Goal: Task Accomplishment & Management: Manage account settings

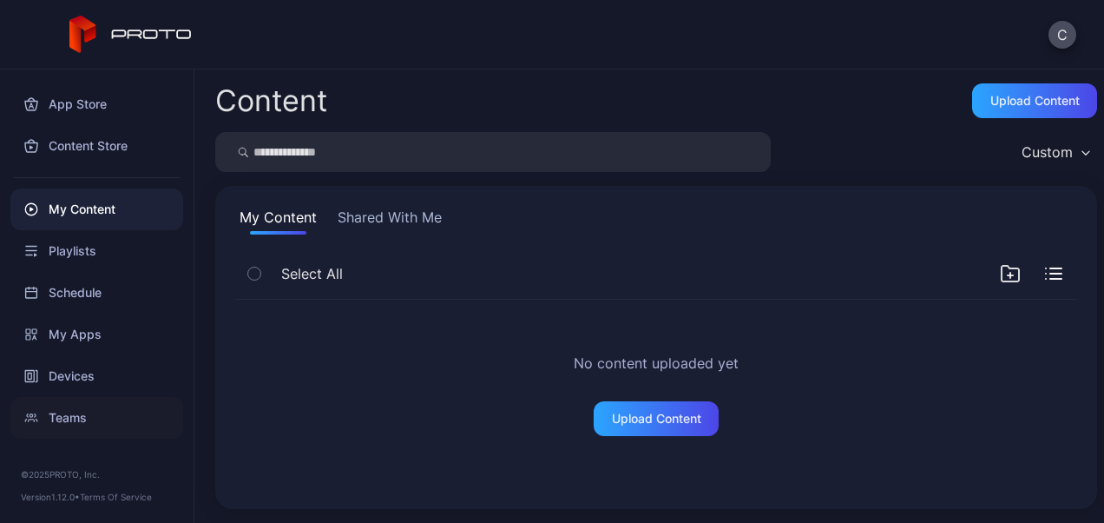
click at [59, 415] on div "Teams" at bounding box center [96, 418] width 173 height 42
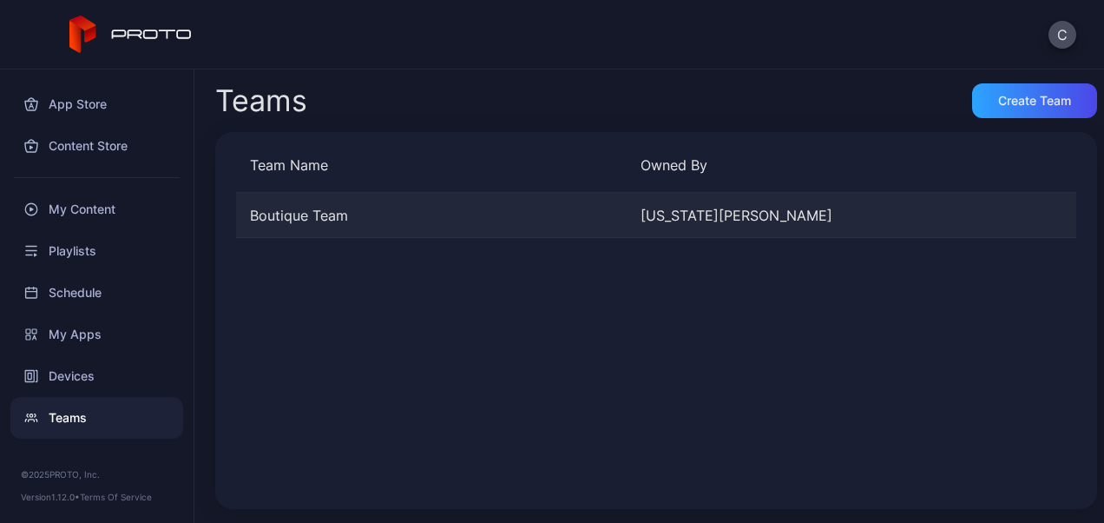
click at [485, 221] on div "Boutique Team" at bounding box center [431, 215] width 391 height 21
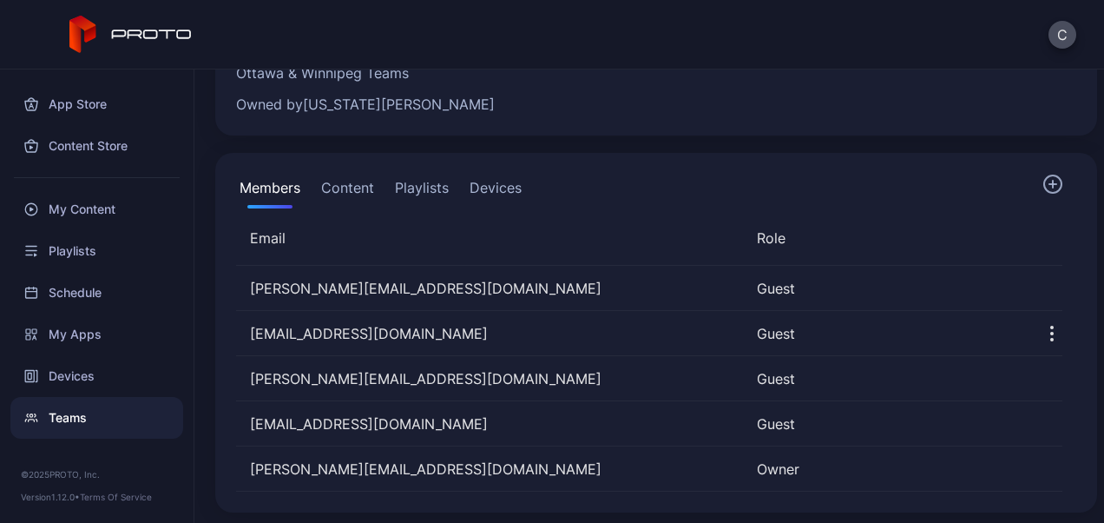
scroll to position [122, 0]
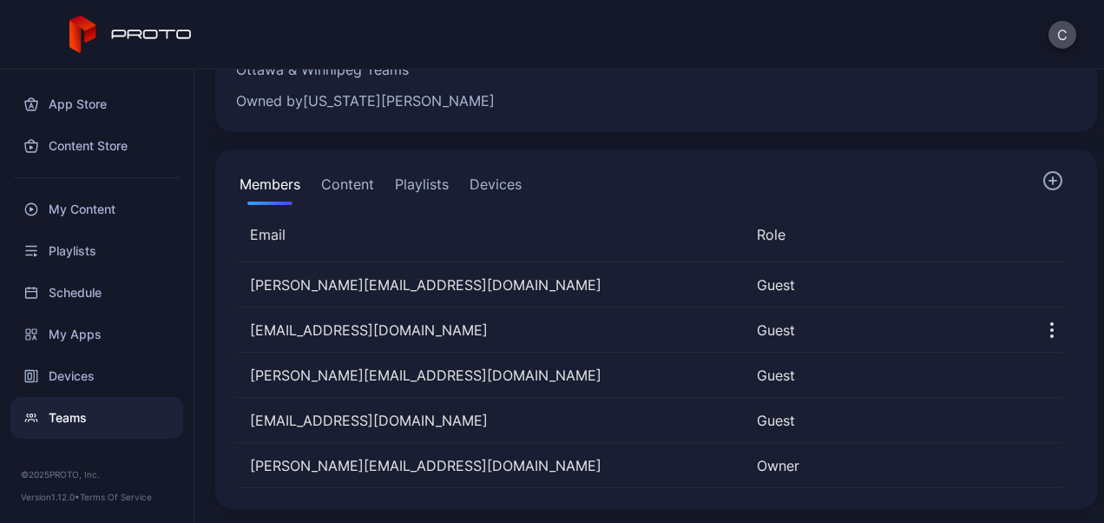
click at [353, 184] on button "Content" at bounding box center [348, 187] width 60 height 35
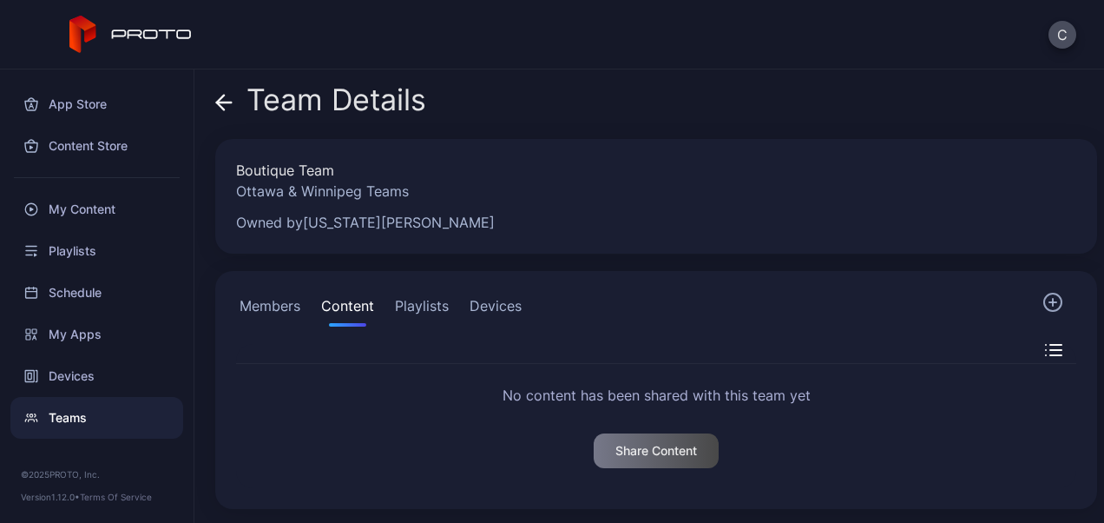
click at [420, 311] on button "Playlists" at bounding box center [422, 309] width 61 height 35
click at [511, 311] on button "Devices" at bounding box center [495, 309] width 59 height 35
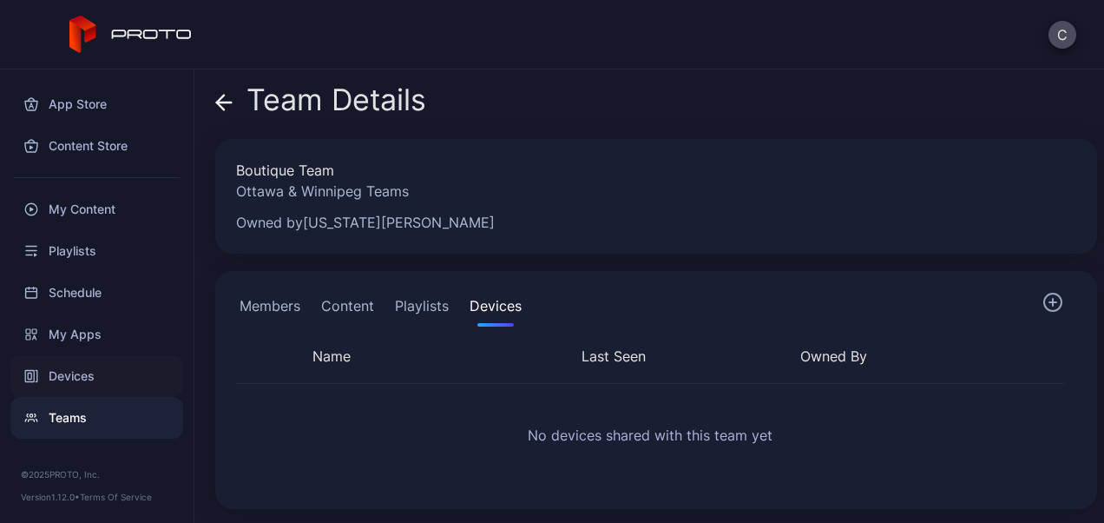
click at [63, 379] on div "Devices" at bounding box center [96, 376] width 173 height 42
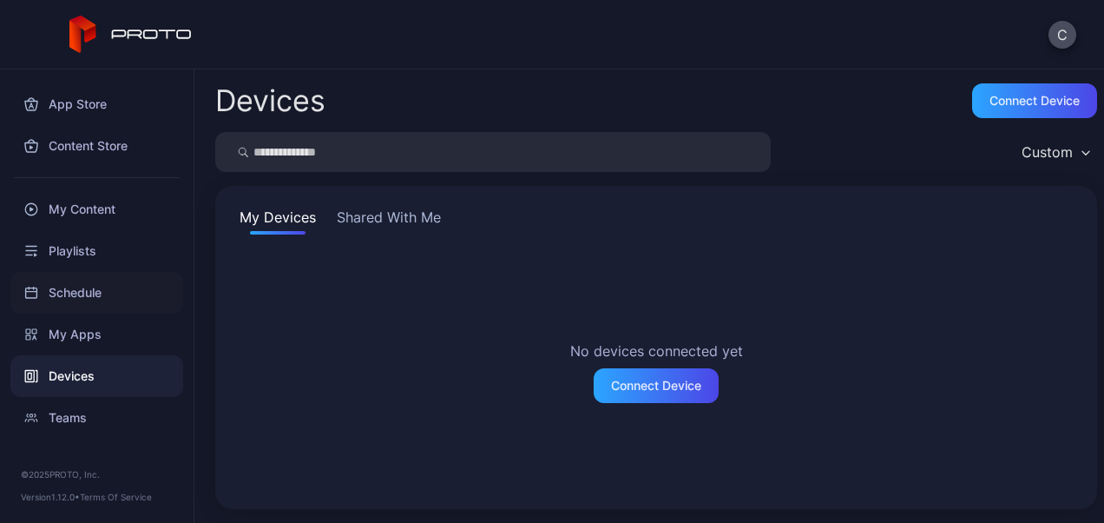
click at [54, 280] on div "Schedule" at bounding box center [96, 293] width 173 height 42
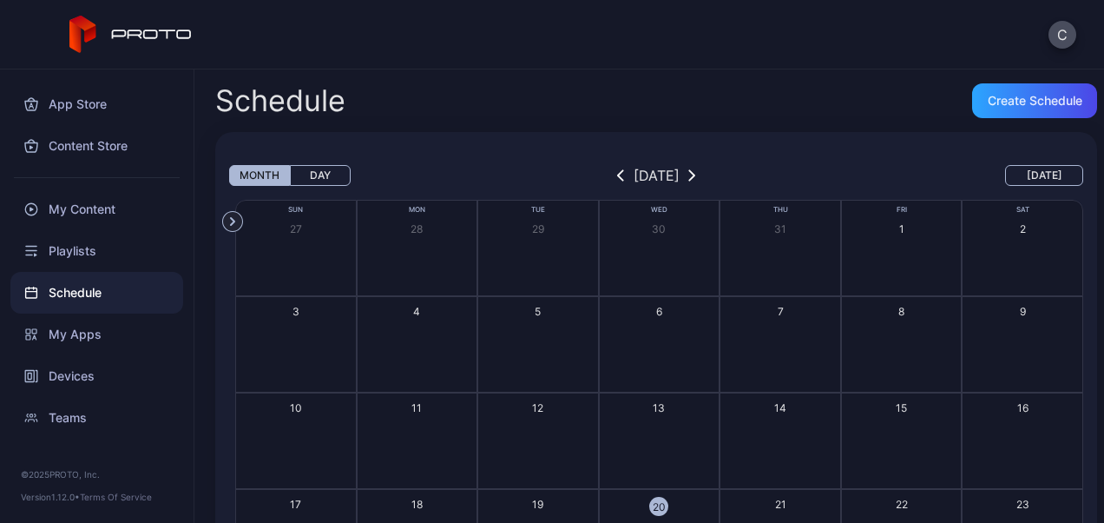
scroll to position [302, 0]
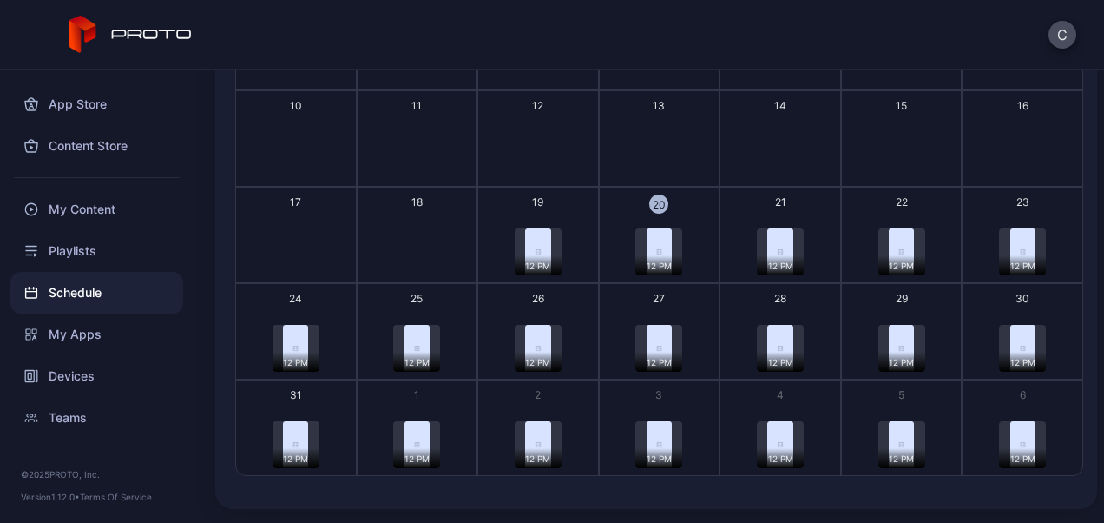
click at [657, 241] on img "button" at bounding box center [659, 251] width 25 height 47
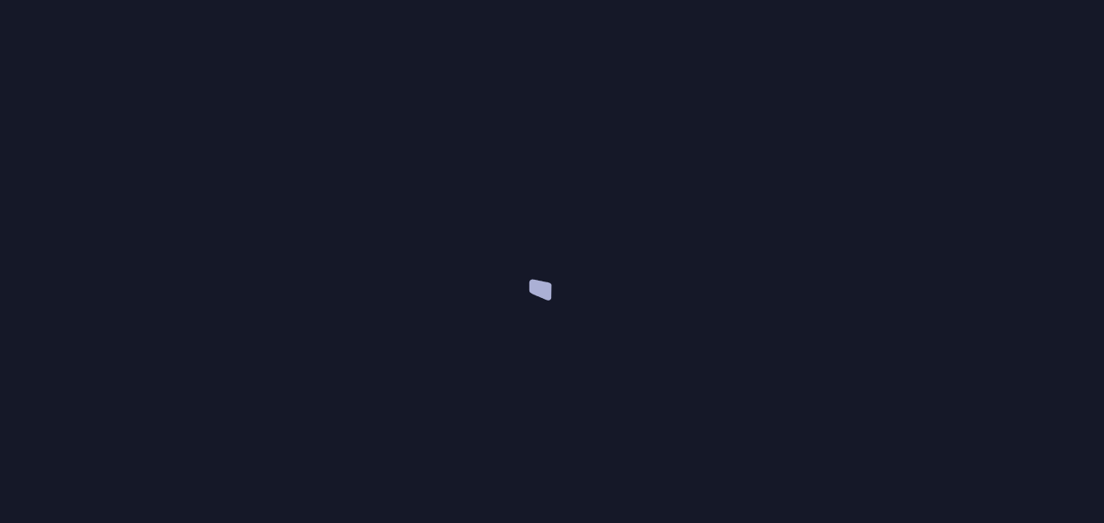
click at [657, 241] on div at bounding box center [552, 261] width 1104 height 523
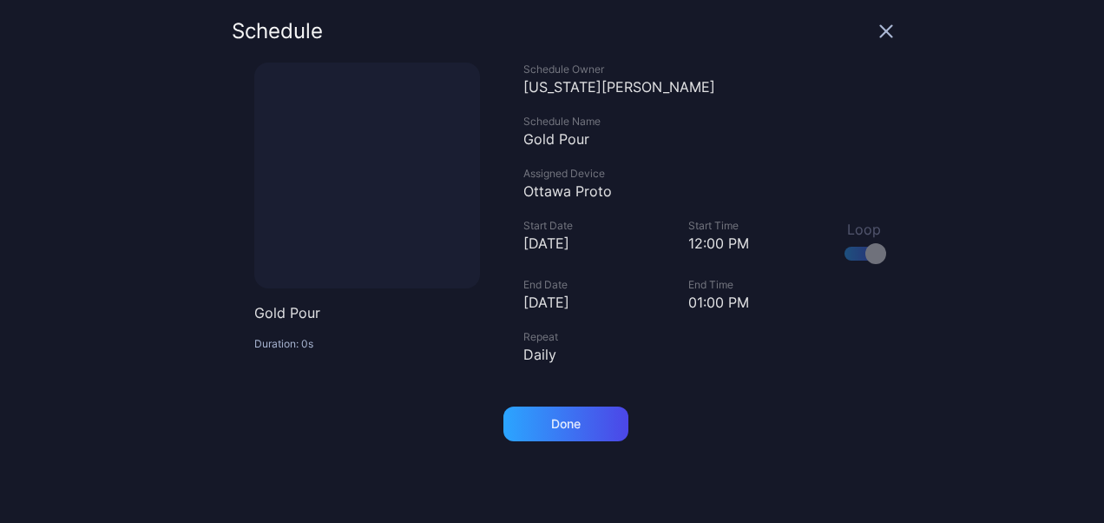
click at [861, 38] on div "Schedule" at bounding box center [563, 42] width 662 height 42
click at [880, 27] on icon "button" at bounding box center [887, 31] width 14 height 14
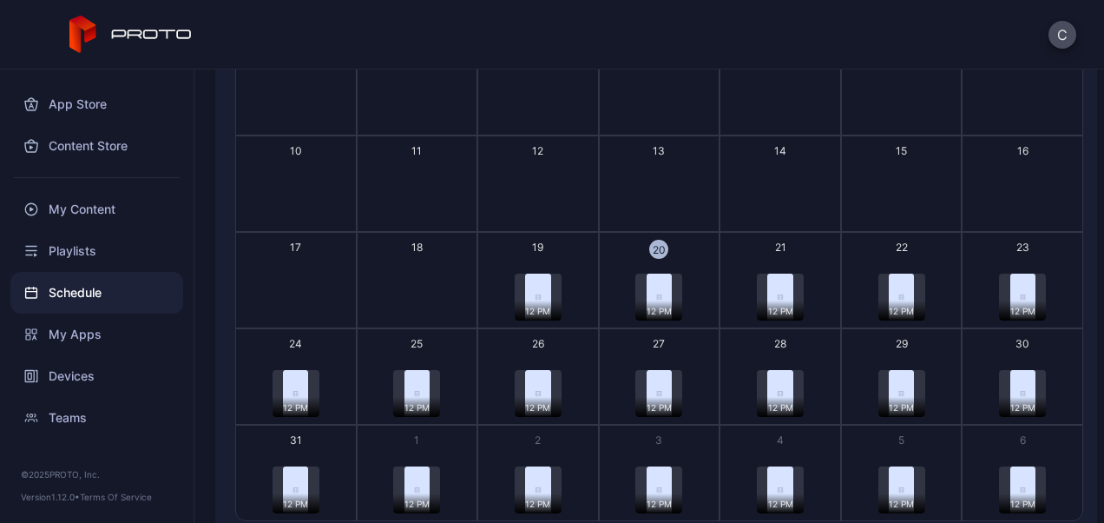
scroll to position [260, 0]
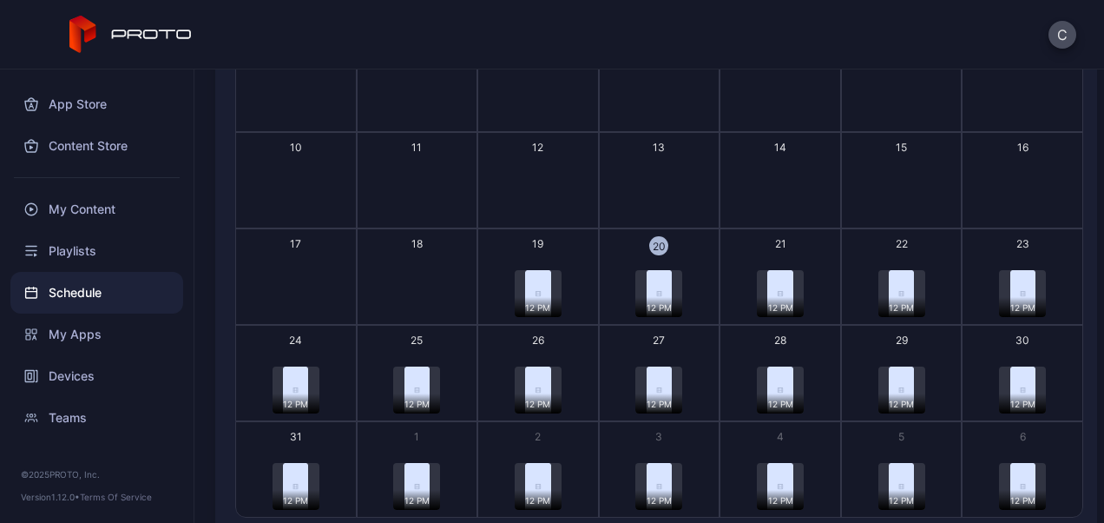
click at [533, 292] on img "button" at bounding box center [537, 293] width 25 height 47
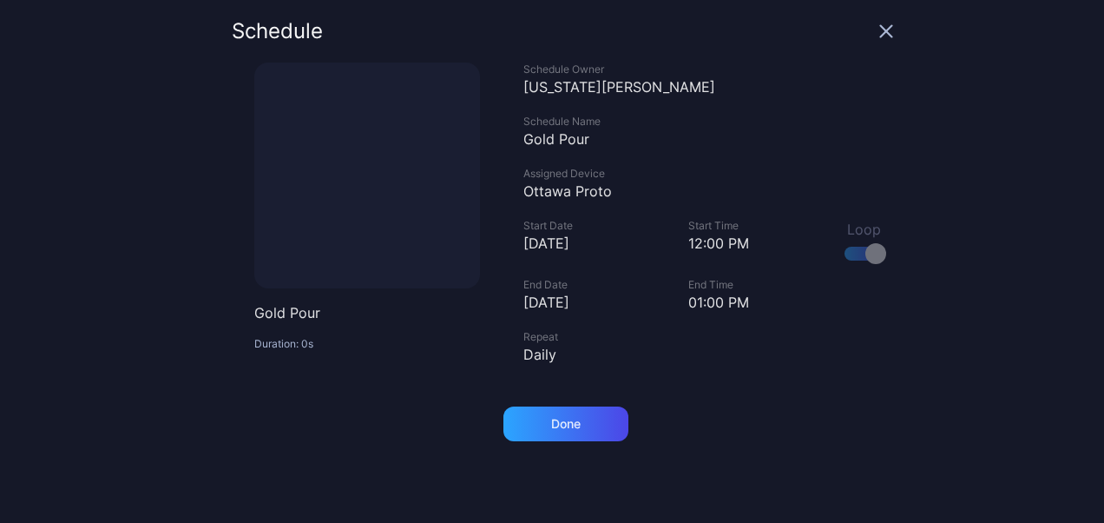
click at [880, 34] on icon "button" at bounding box center [887, 31] width 14 height 14
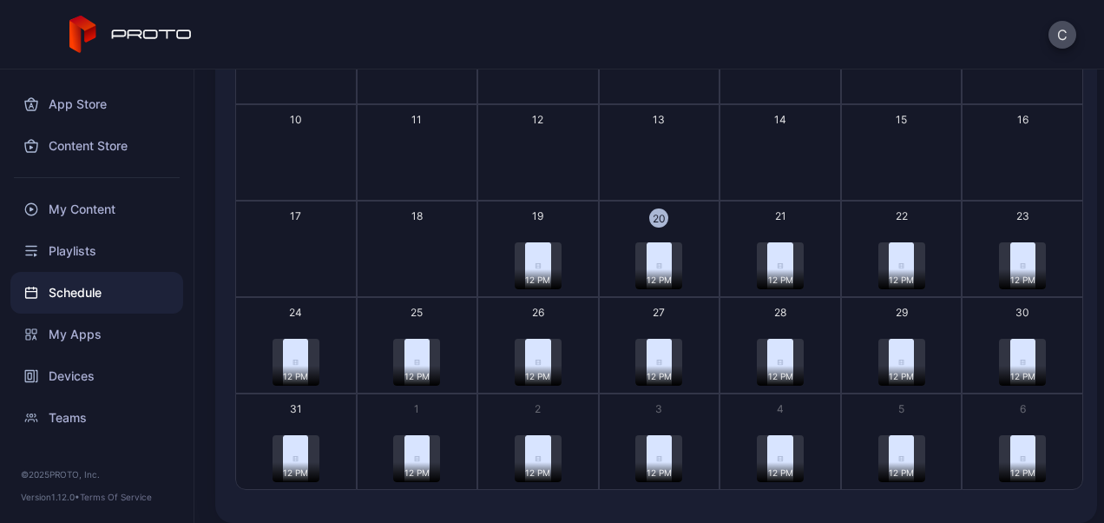
scroll to position [302, 0]
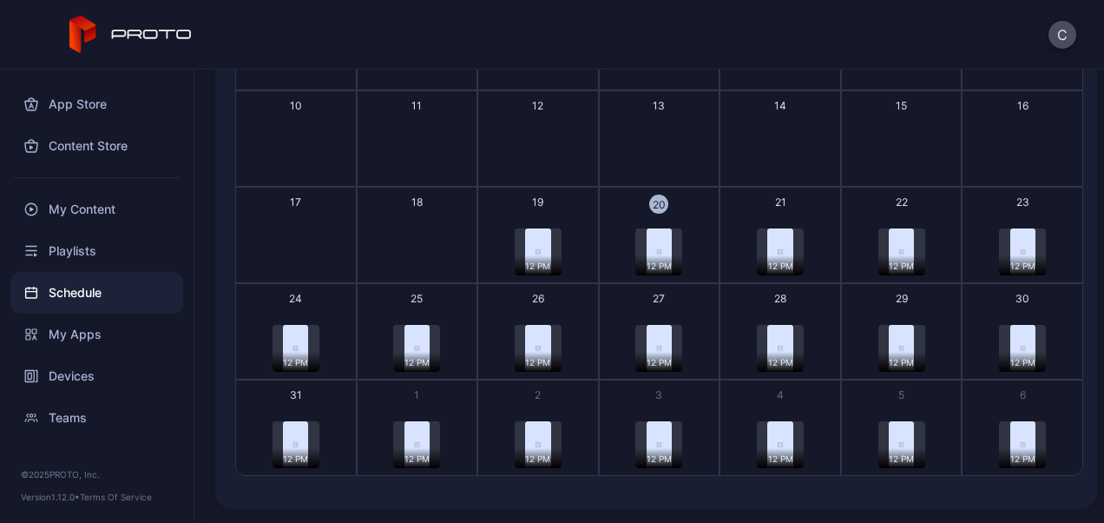
click at [999, 342] on div "12 PM" at bounding box center [1022, 348] width 47 height 47
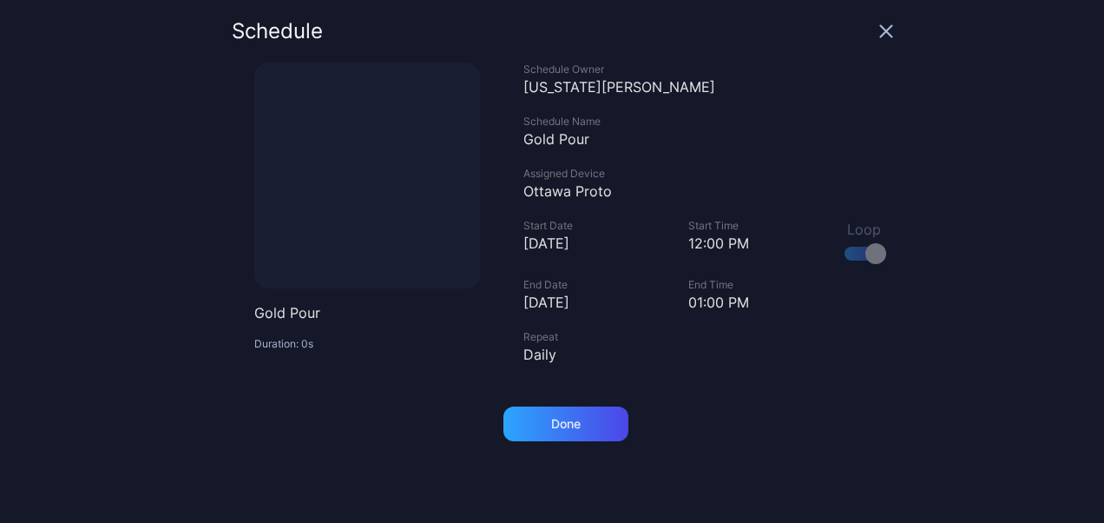
click at [880, 28] on icon "button" at bounding box center [887, 31] width 14 height 14
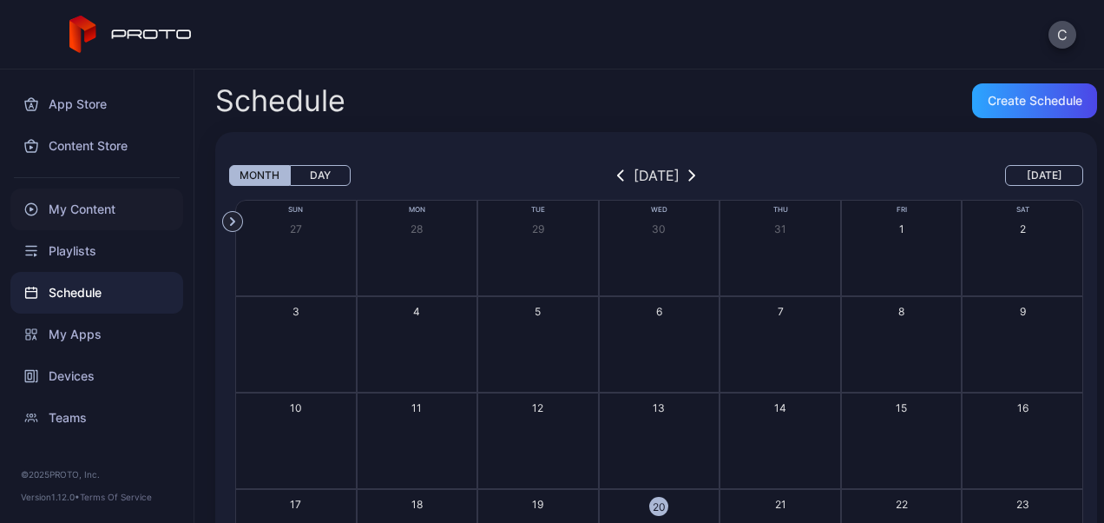
click at [77, 208] on div "My Content" at bounding box center [96, 209] width 173 height 42
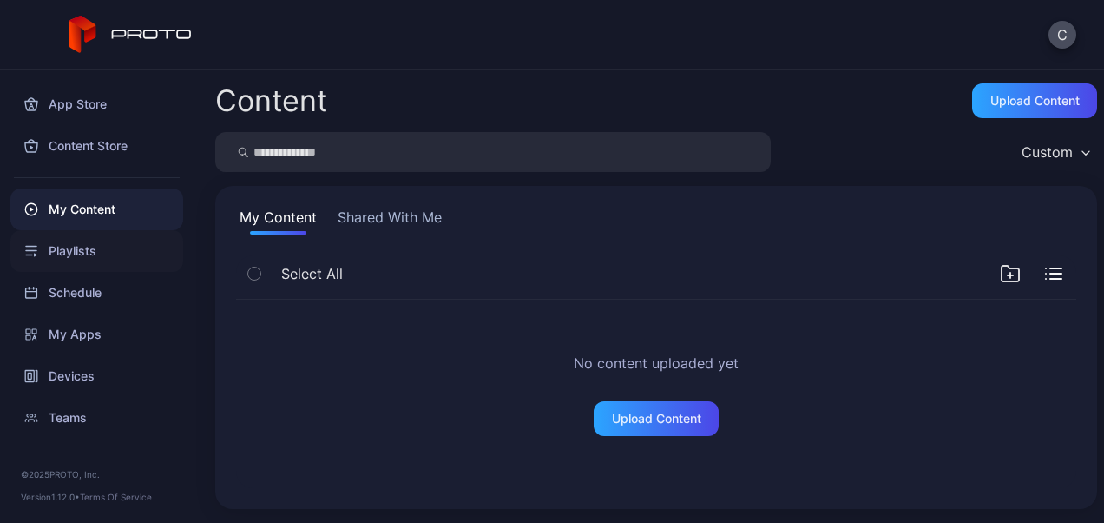
click at [74, 240] on div "Playlists" at bounding box center [96, 251] width 173 height 42
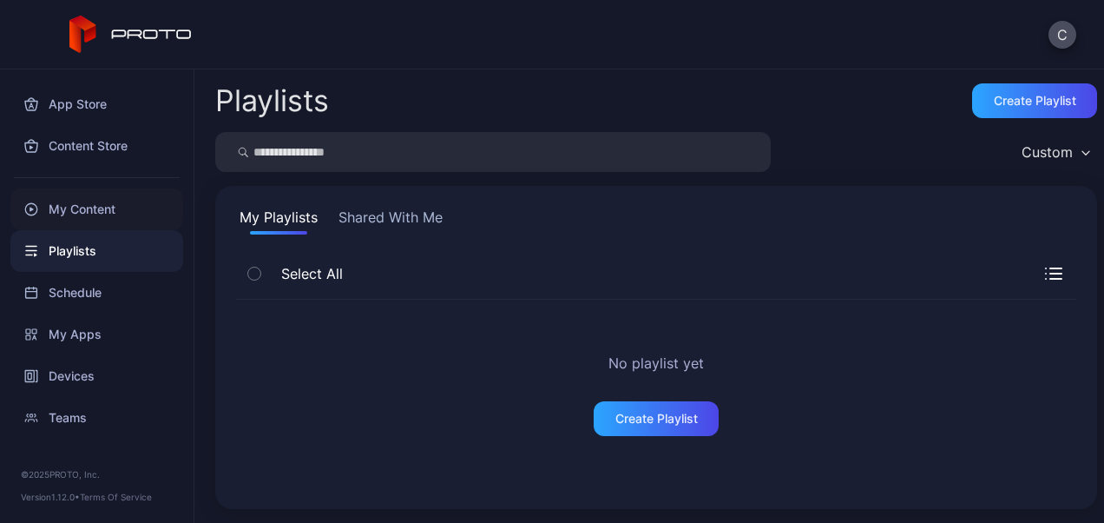
click at [92, 205] on div "My Content" at bounding box center [96, 209] width 173 height 42
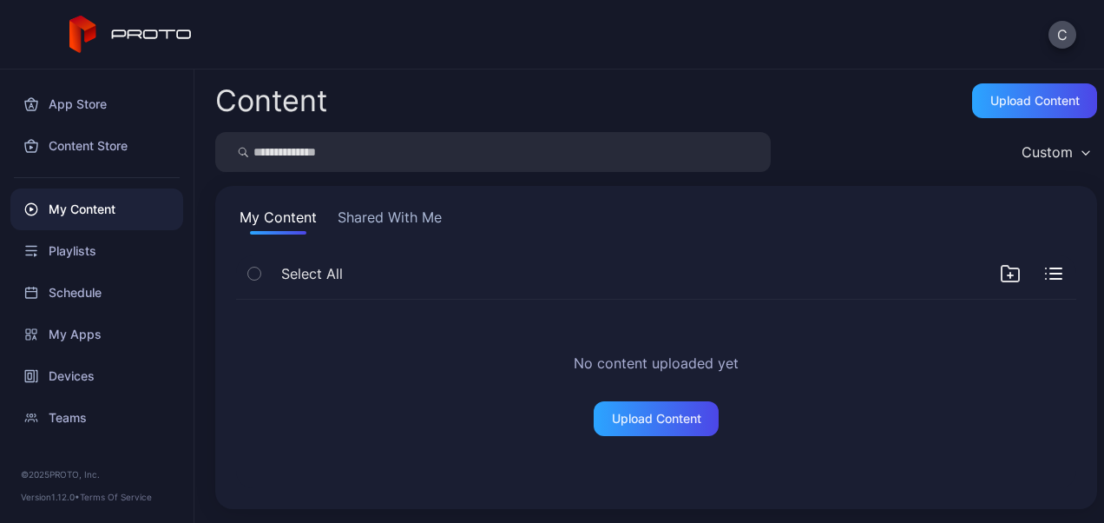
click at [380, 223] on button "Shared With Me" at bounding box center [389, 221] width 111 height 28
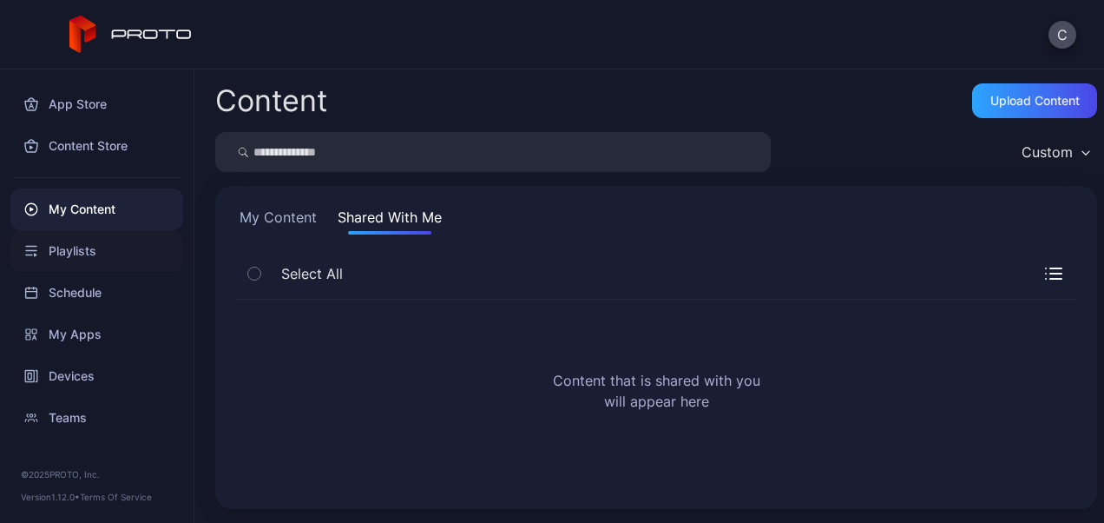
click at [125, 257] on div "Playlists" at bounding box center [96, 251] width 173 height 42
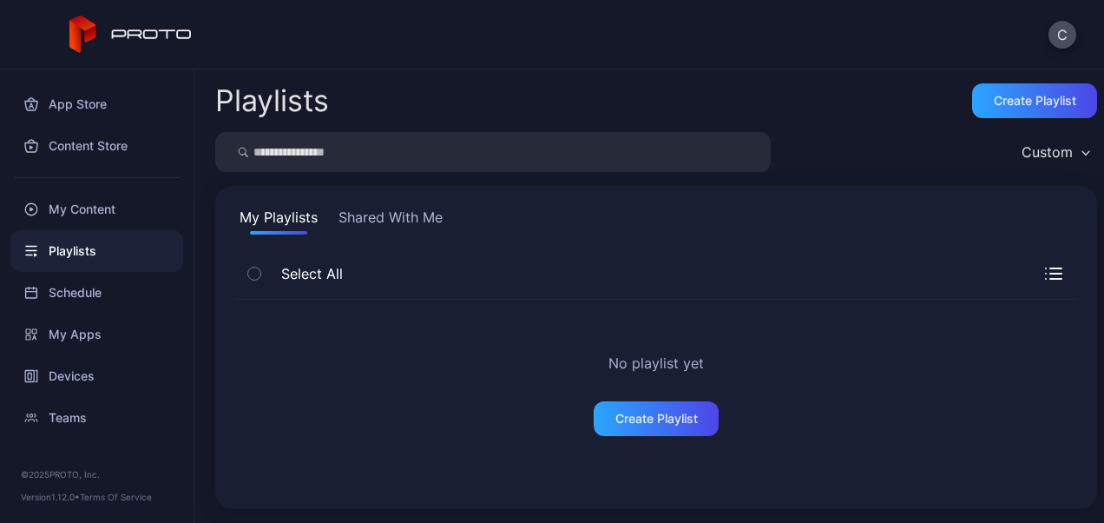
click at [410, 227] on button "Shared With Me" at bounding box center [390, 221] width 111 height 28
